Goal: Book appointment/travel/reservation

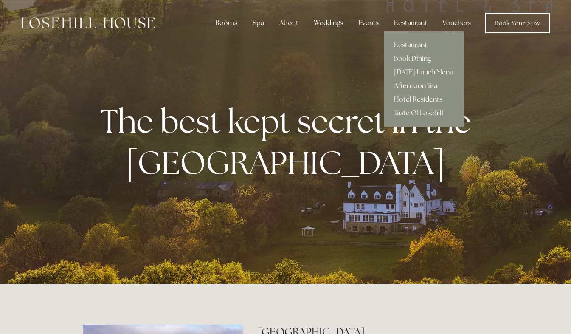
click at [406, 19] on div "Restaurant" at bounding box center [410, 22] width 47 height 17
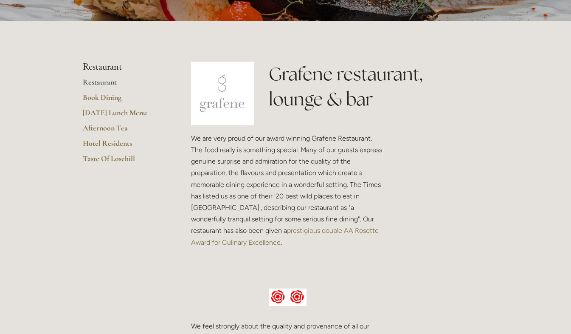
scroll to position [160, 0]
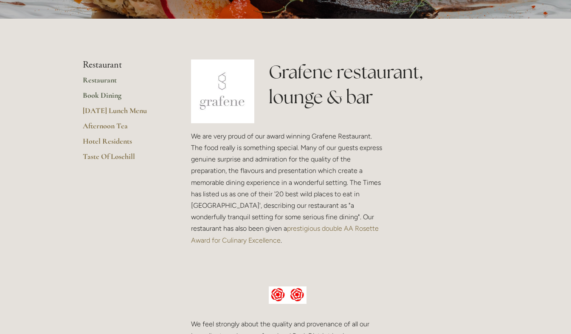
click at [112, 95] on link "Book Dining" at bounding box center [123, 97] width 81 height 15
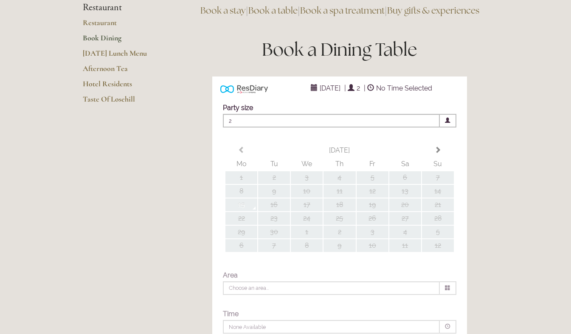
scroll to position [85, 0]
type input "Any Area"
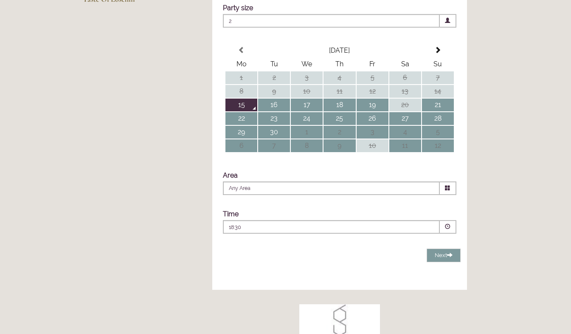
scroll to position [191, 0]
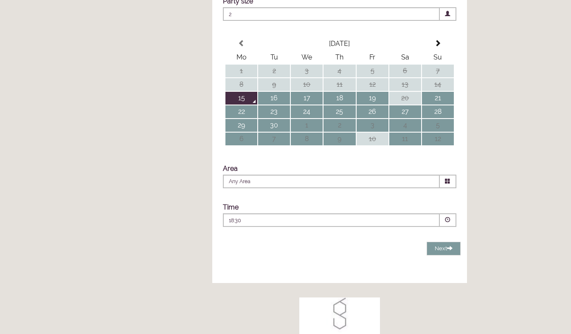
click at [447, 222] on span at bounding box center [448, 220] width 6 height 6
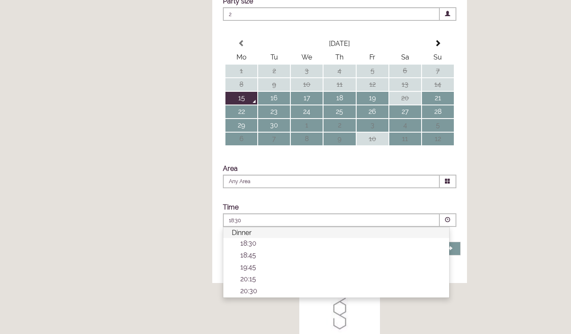
click at [242, 236] on span "Dinner" at bounding box center [242, 232] width 20 height 8
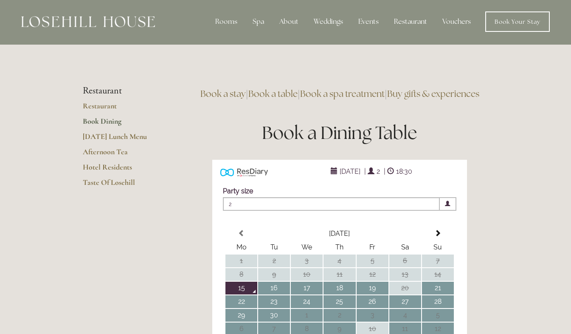
scroll to position [0, 0]
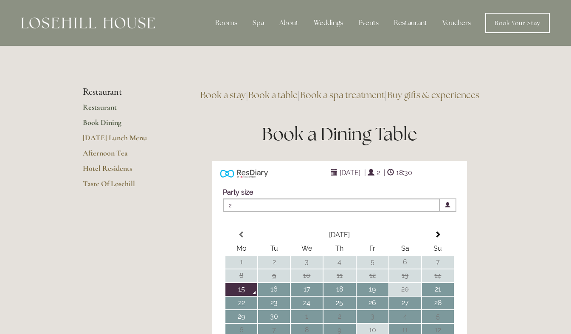
click at [107, 109] on link "Restaurant" at bounding box center [123, 109] width 81 height 15
